Goal: Navigation & Orientation: Find specific page/section

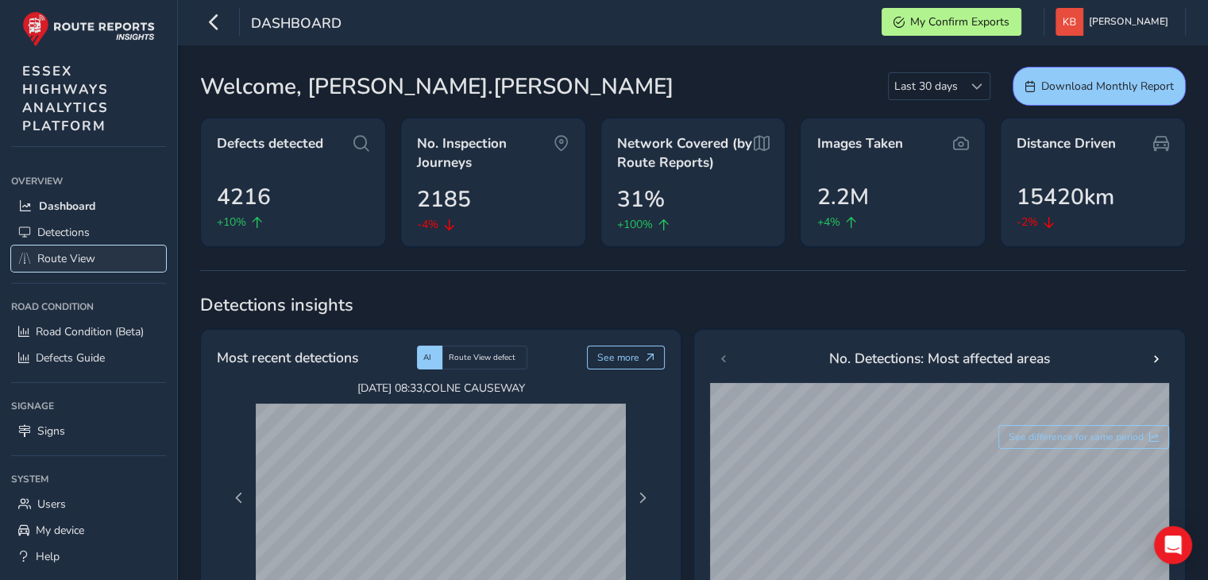
click at [56, 256] on span "Route View" at bounding box center [66, 258] width 58 height 15
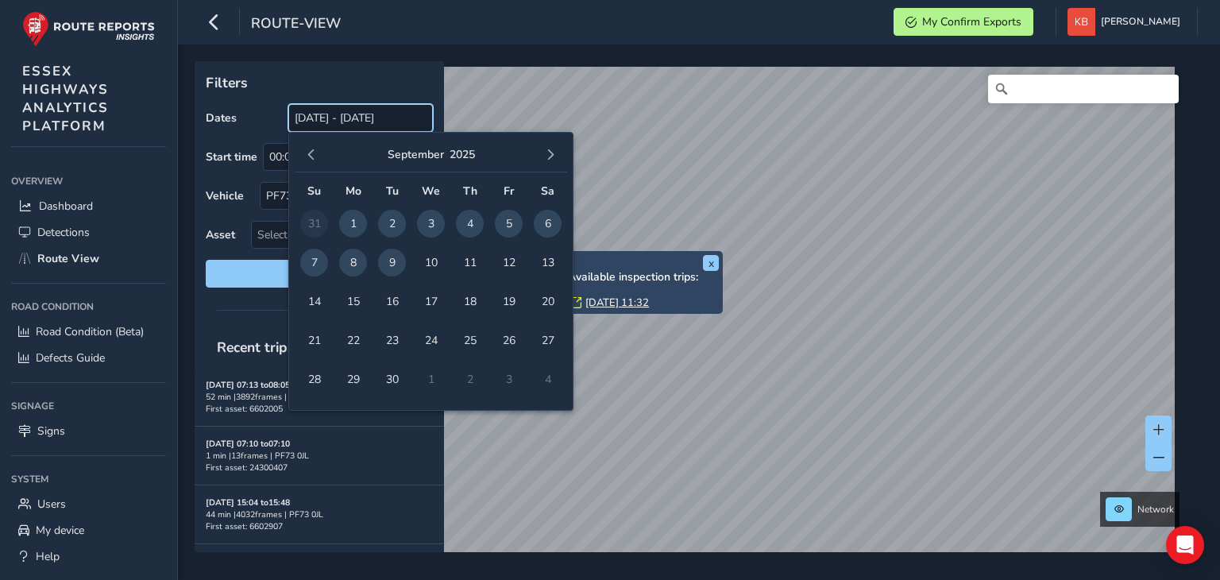
click at [323, 118] on input "[DATE] - [DATE]" at bounding box center [360, 118] width 145 height 28
click at [557, 157] on button "button" at bounding box center [550, 155] width 22 height 22
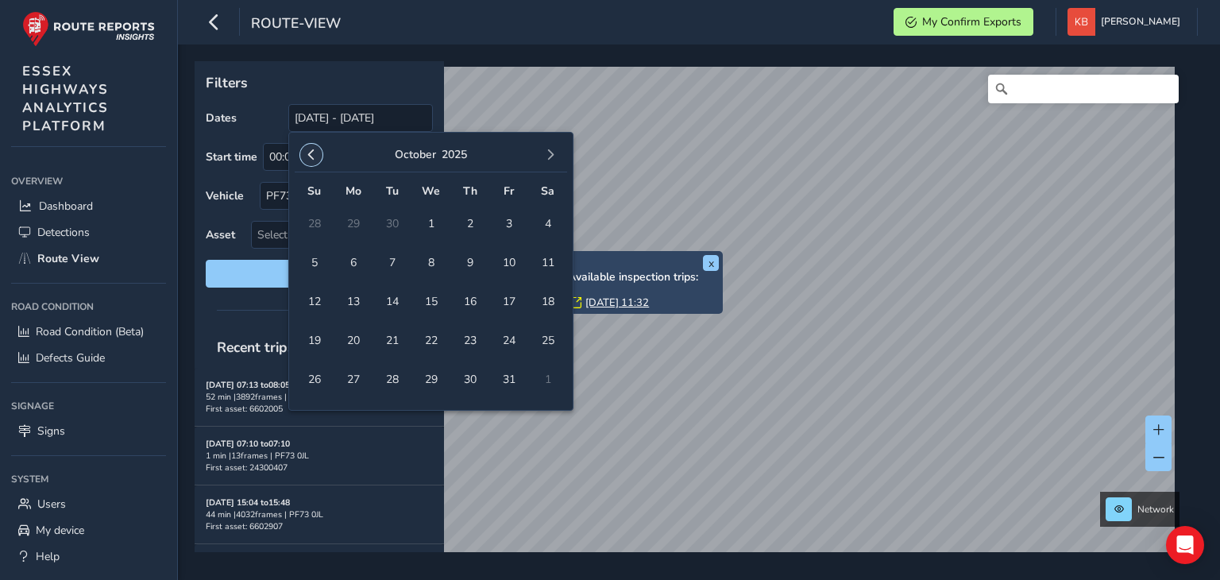
click at [305, 150] on button "button" at bounding box center [311, 155] width 22 height 22
click at [501, 227] on span "5" at bounding box center [509, 224] width 28 height 28
click at [391, 260] on span "9" at bounding box center [392, 263] width 28 height 28
type input "[DATE] - [DATE]"
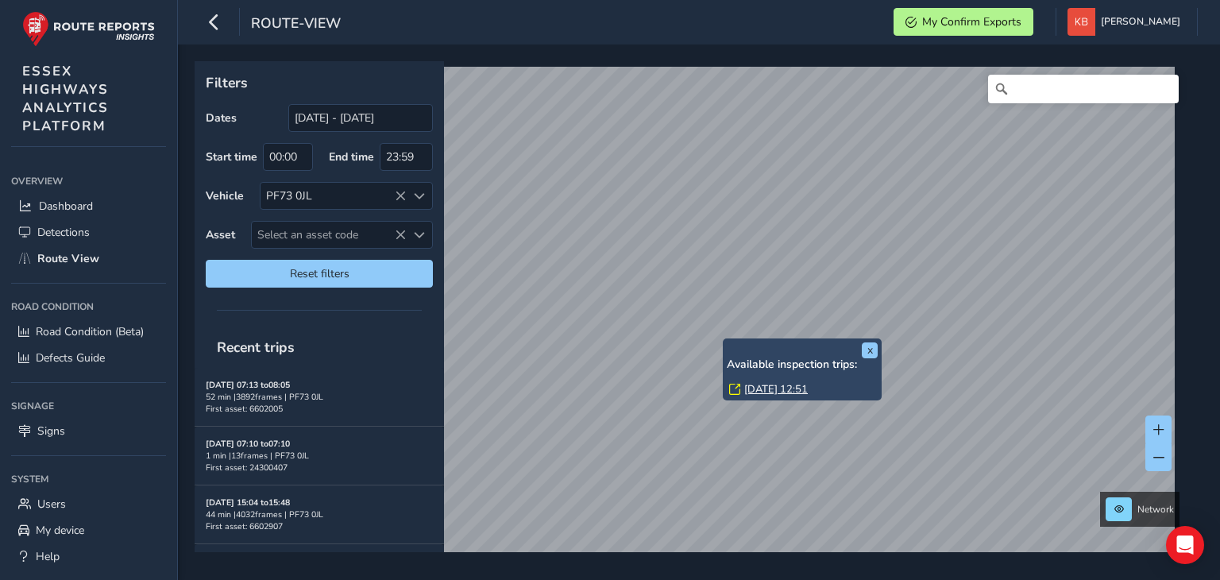
click at [755, 389] on link "[DATE] 12:51" at bounding box center [776, 389] width 64 height 14
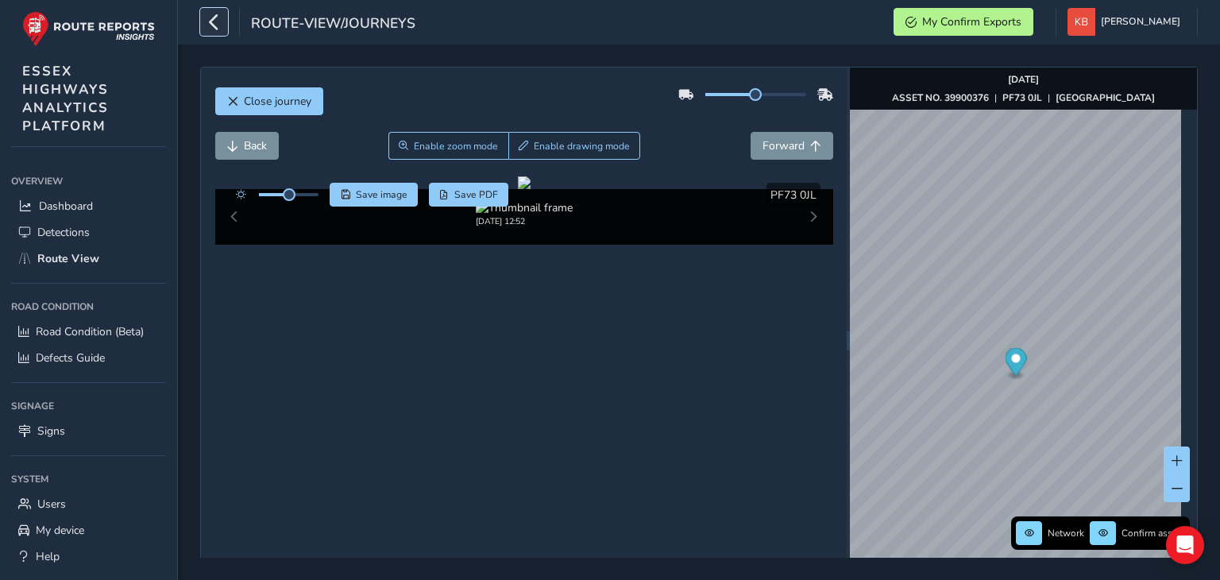
click at [212, 24] on icon "button" at bounding box center [214, 22] width 17 height 28
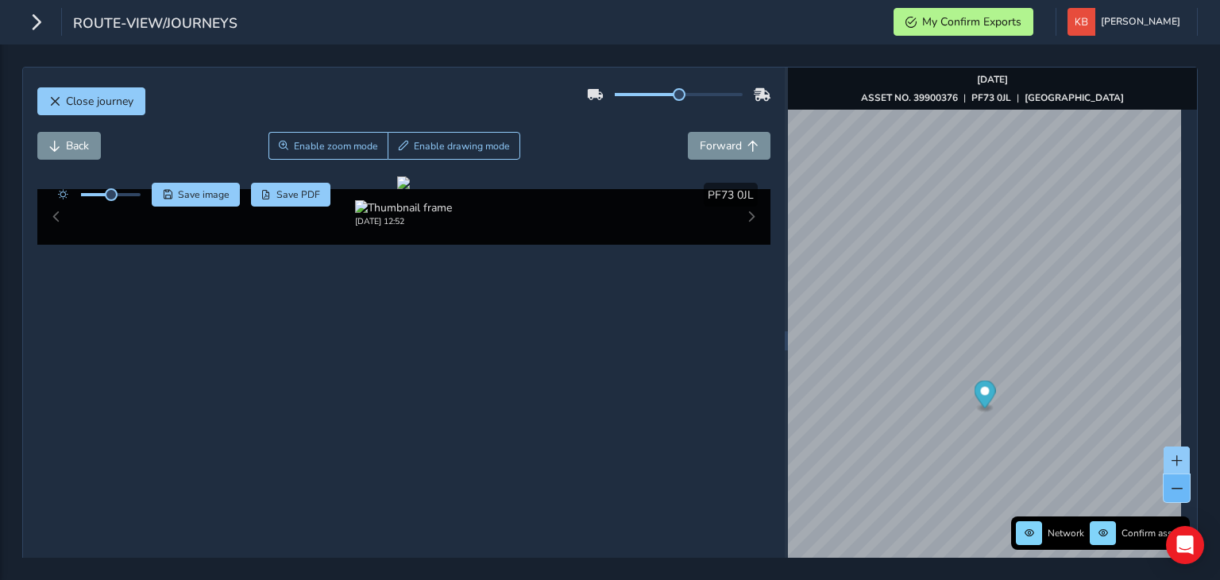
click at [1172, 491] on button at bounding box center [1176, 488] width 26 height 28
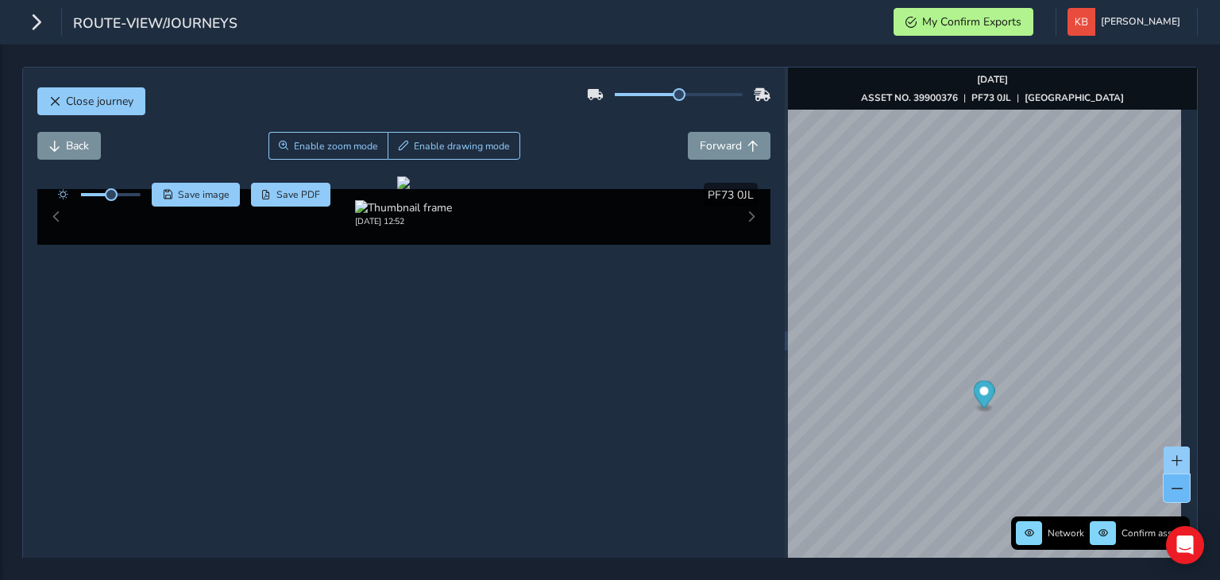
click at [1172, 491] on button at bounding box center [1176, 488] width 26 height 28
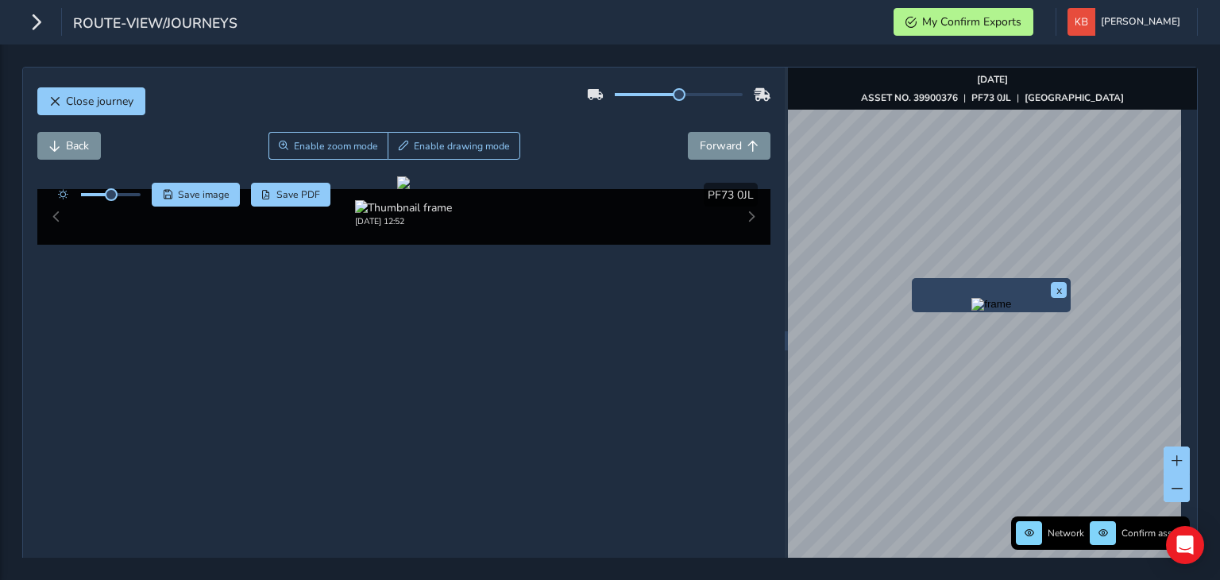
click at [971, 307] on img "Preview frame" at bounding box center [991, 304] width 40 height 13
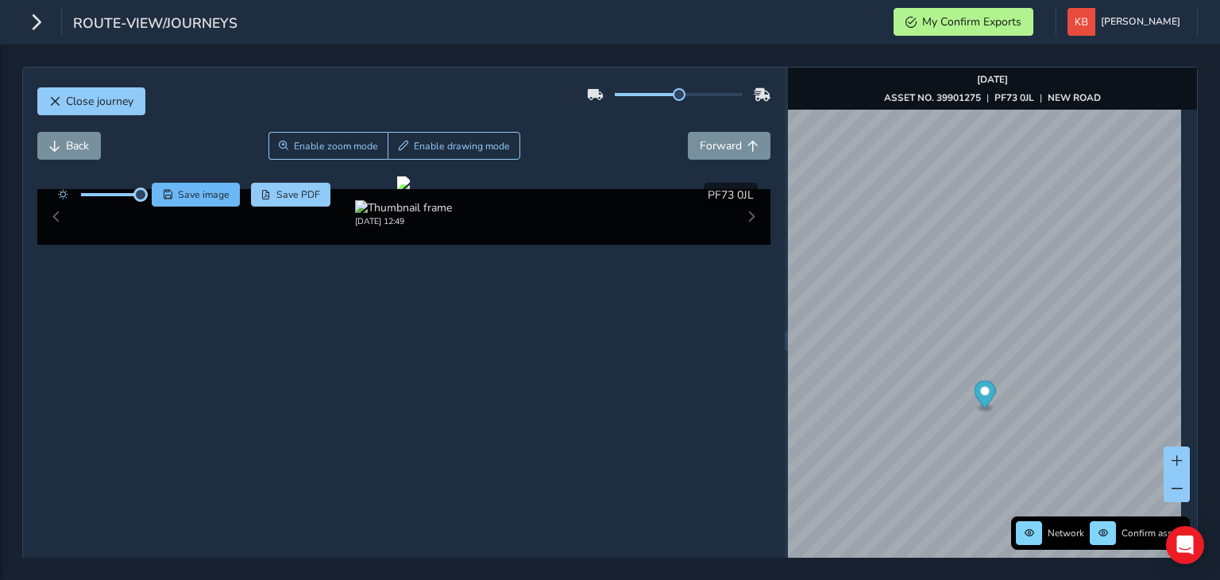
drag, startPoint x: 111, startPoint y: 194, endPoint x: 159, endPoint y: 198, distance: 47.8
click at [159, 198] on div "Save image Save PDF" at bounding box center [190, 195] width 281 height 24
click at [1166, 480] on button at bounding box center [1176, 488] width 26 height 28
click at [1171, 486] on span at bounding box center [1176, 488] width 11 height 11
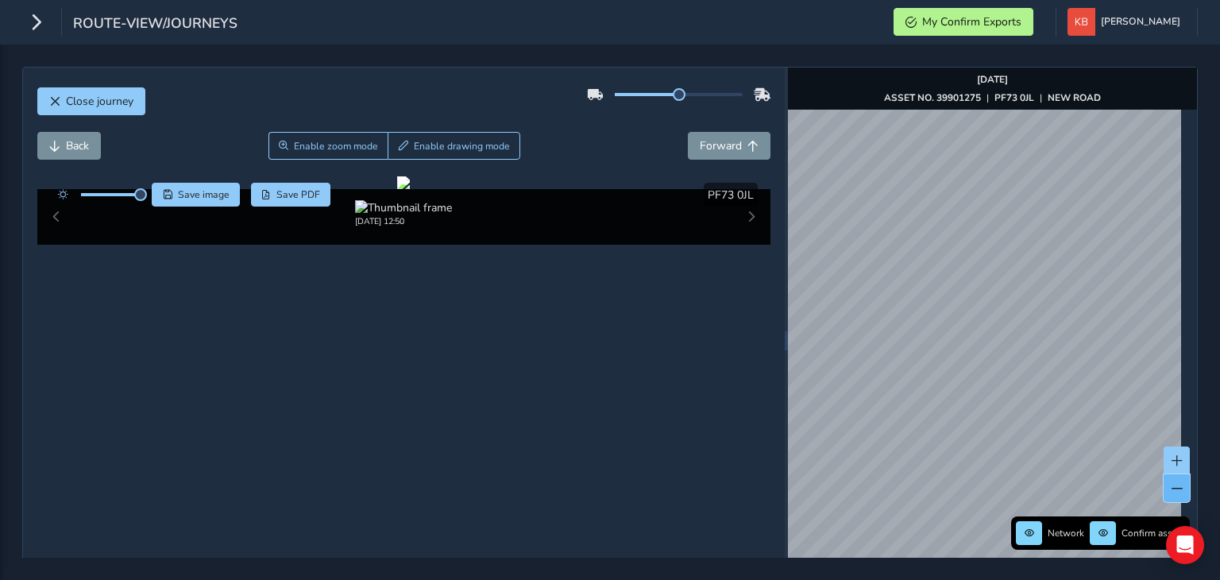
click at [1171, 486] on span at bounding box center [1176, 488] width 11 height 11
click at [1199, 254] on div "Close journey Back Enable zoom mode Enable drawing mode Forward Click and Drag …" at bounding box center [610, 311] width 1220 height 535
click at [1171, 484] on span at bounding box center [1176, 488] width 11 height 11
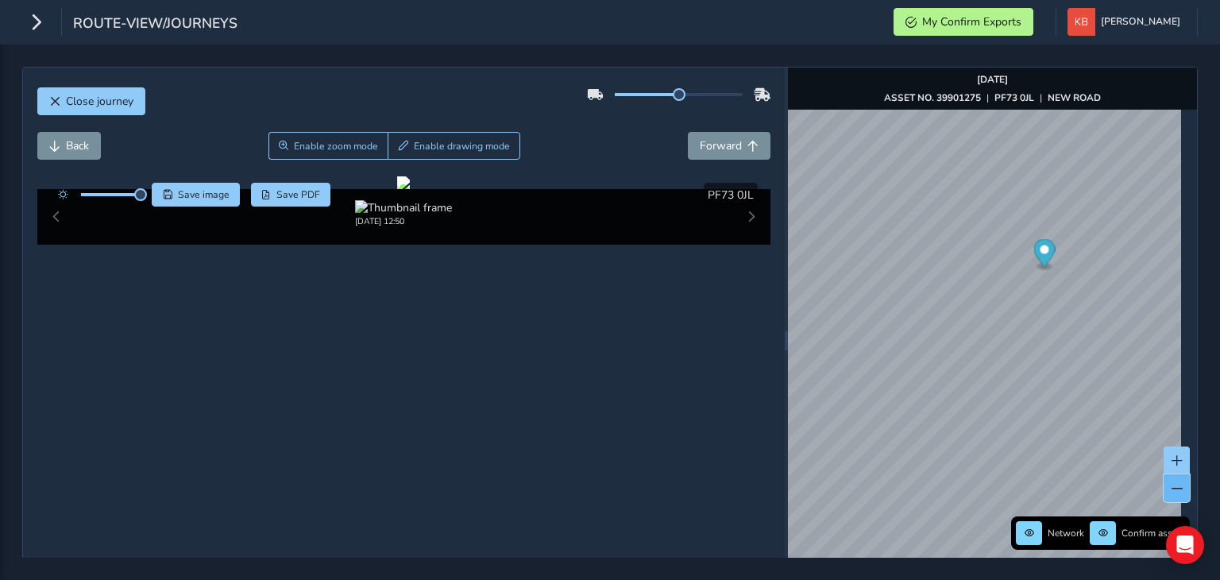
click at [1171, 484] on span at bounding box center [1176, 488] width 11 height 11
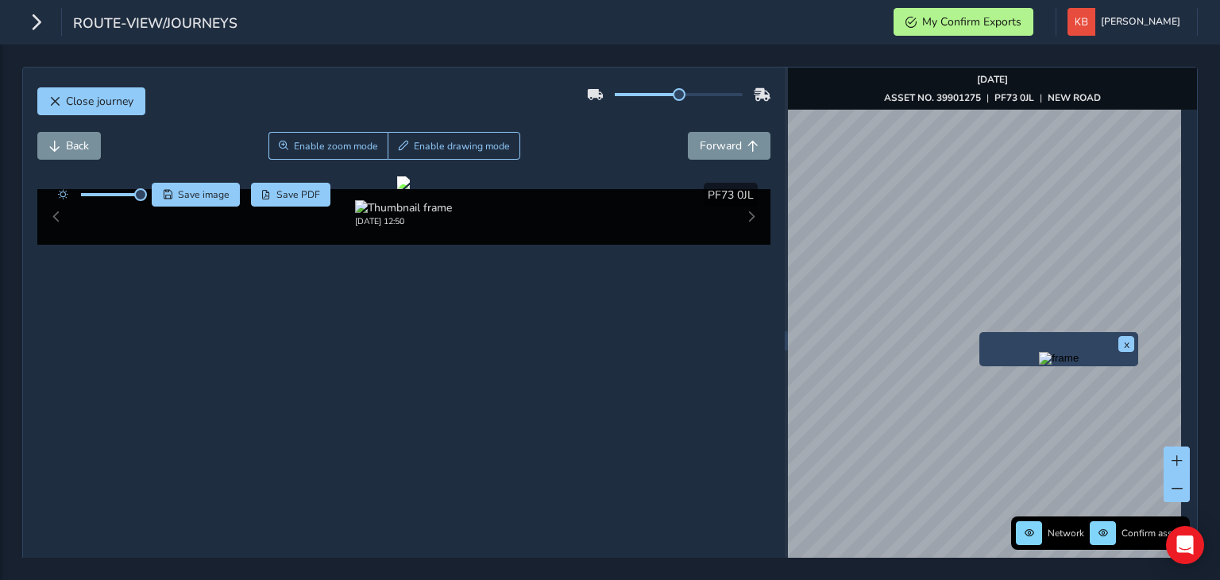
click at [985, 349] on div "x" at bounding box center [1058, 349] width 151 height 26
click at [1039, 364] on img "Preview frame" at bounding box center [1059, 358] width 40 height 13
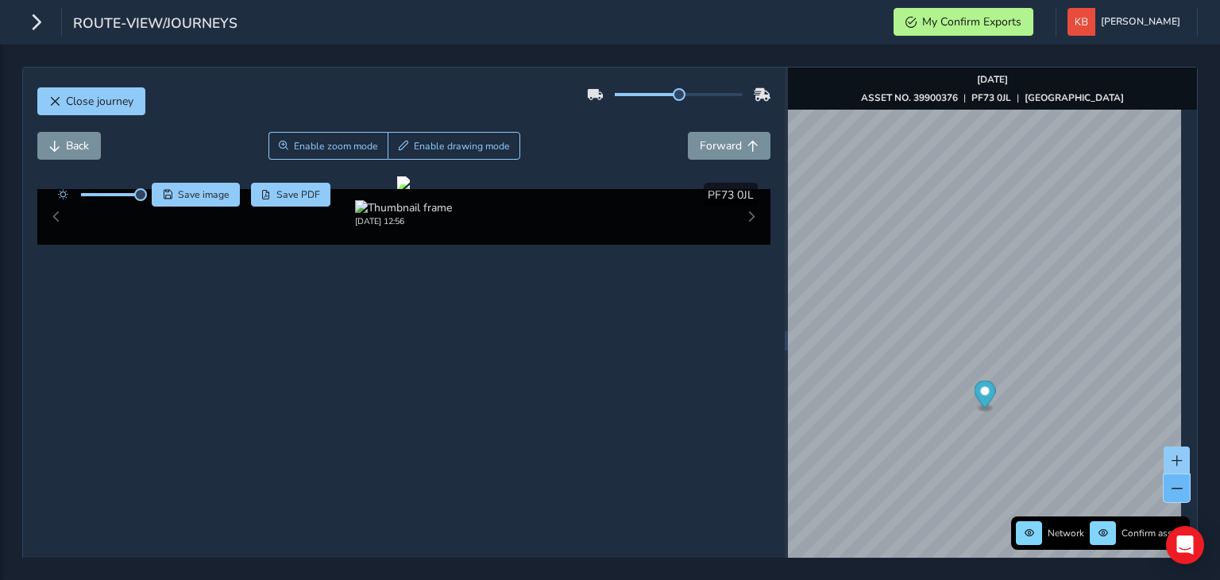
click at [1163, 479] on button at bounding box center [1176, 488] width 26 height 28
click at [977, 190] on img "Preview frame" at bounding box center [997, 183] width 40 height 13
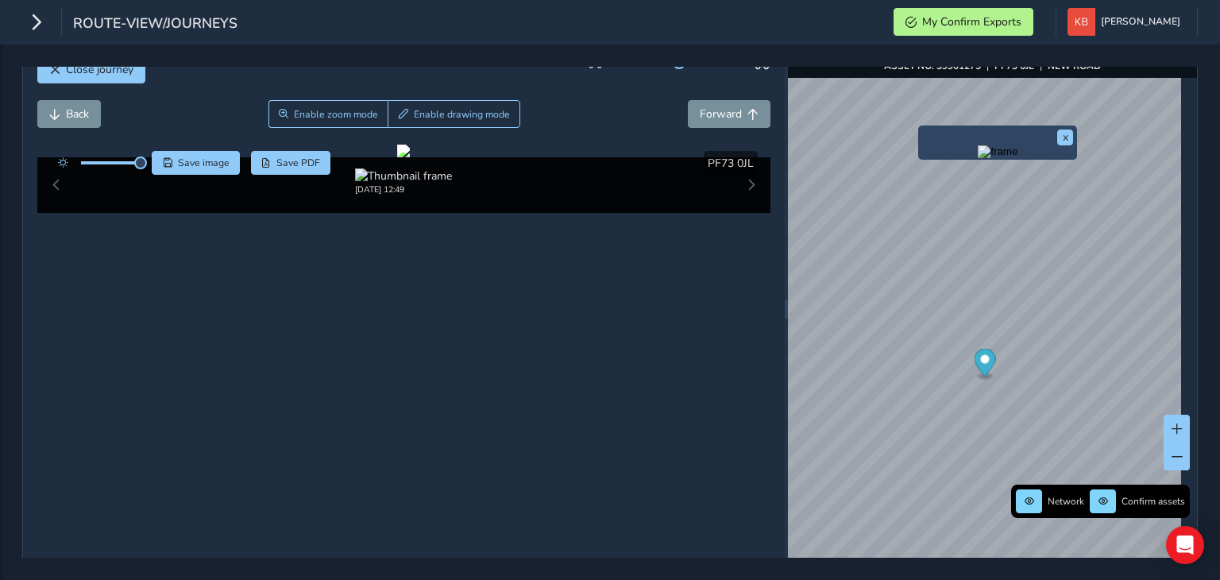
scroll to position [64, 0]
